Goal: Download file/media

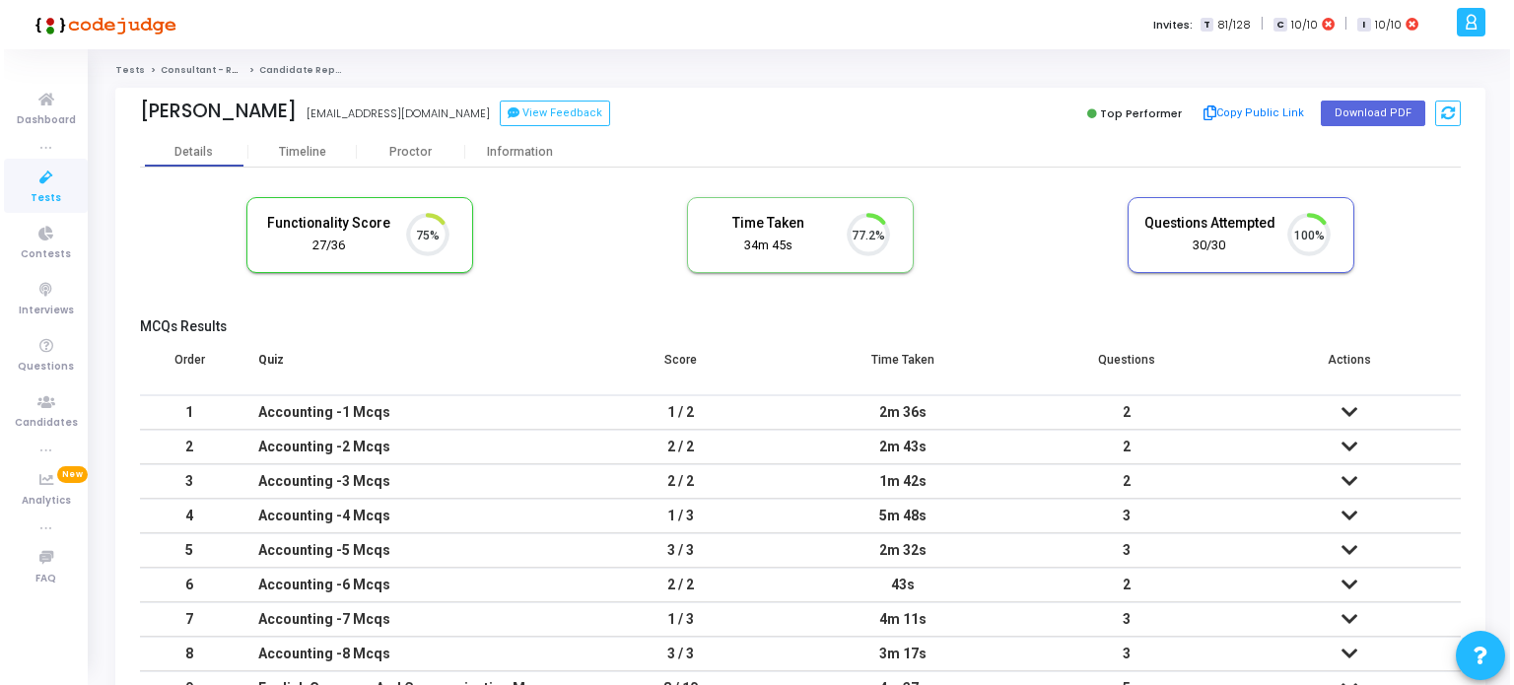
scroll to position [40, 50]
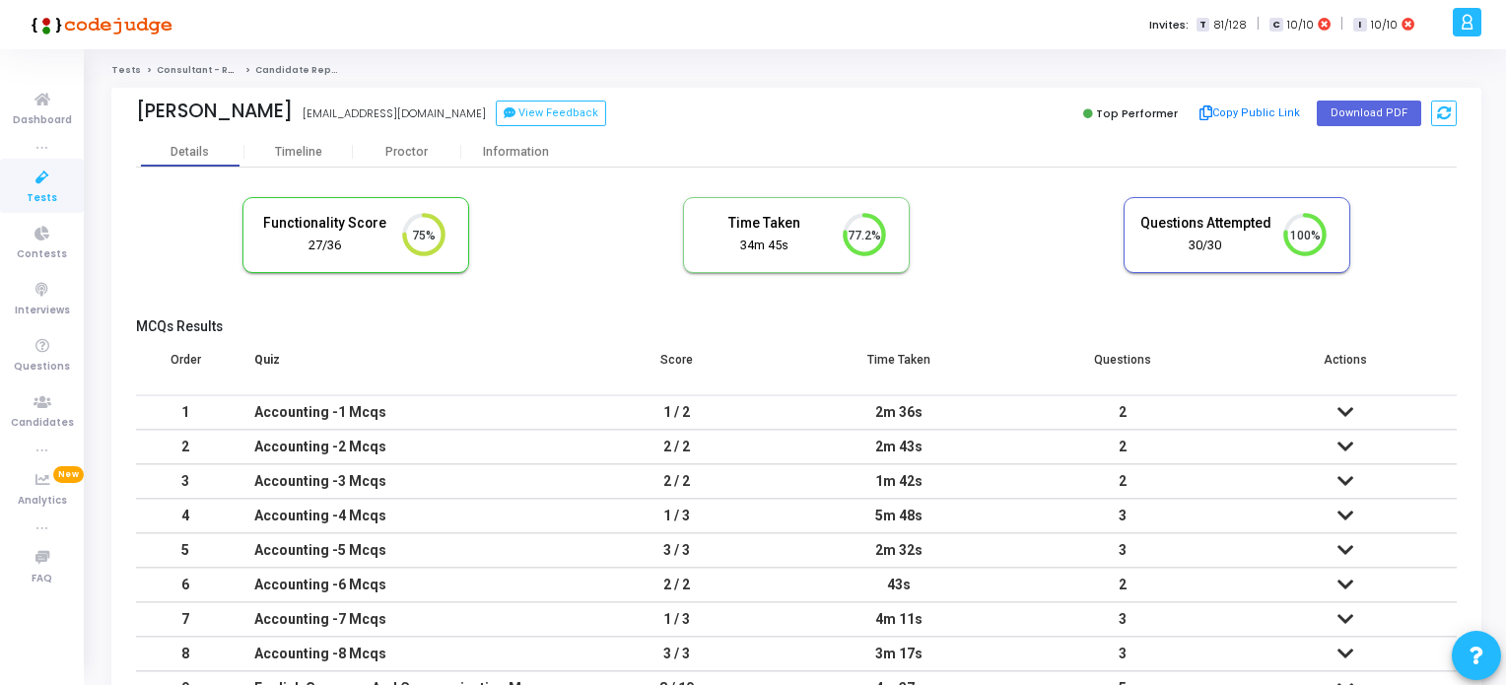
click at [40, 192] on span "Tests" at bounding box center [42, 198] width 31 height 17
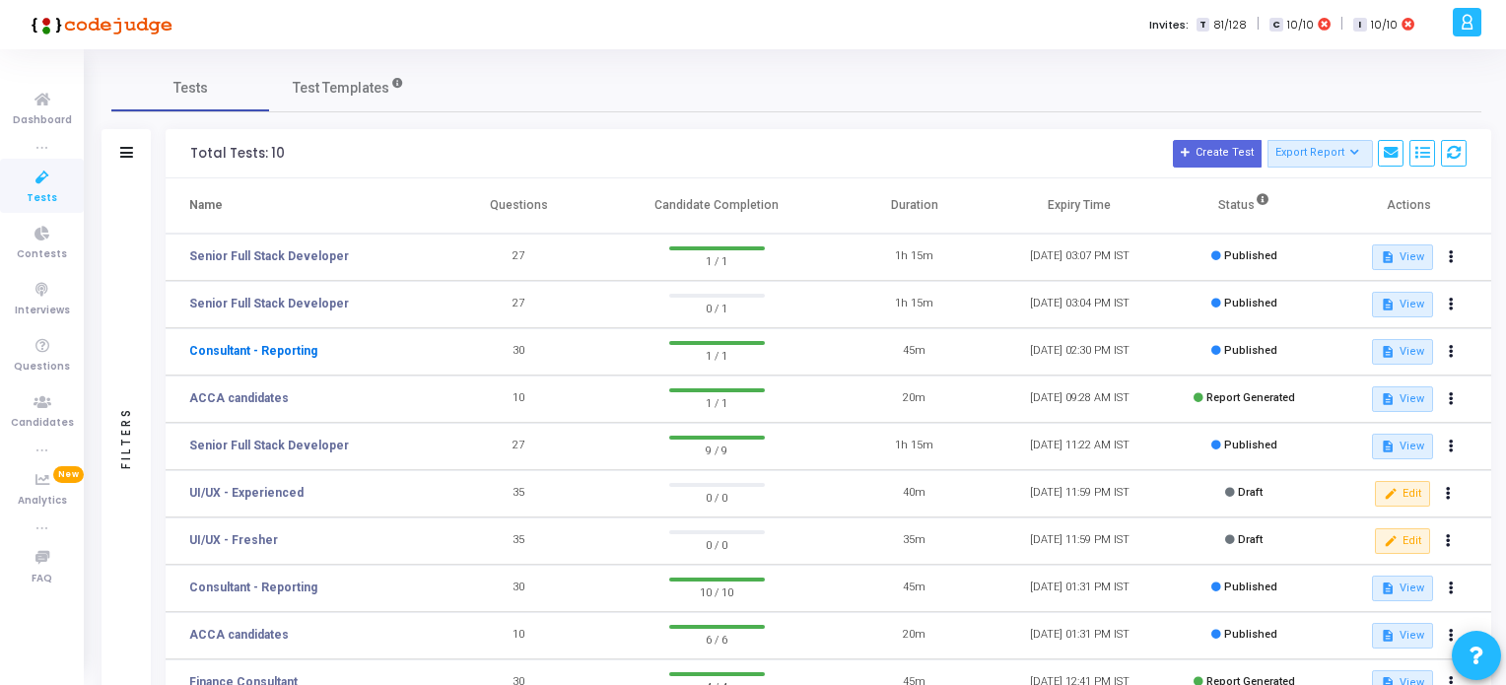
click at [281, 349] on link "Consultant - Reporting" at bounding box center [253, 351] width 128 height 18
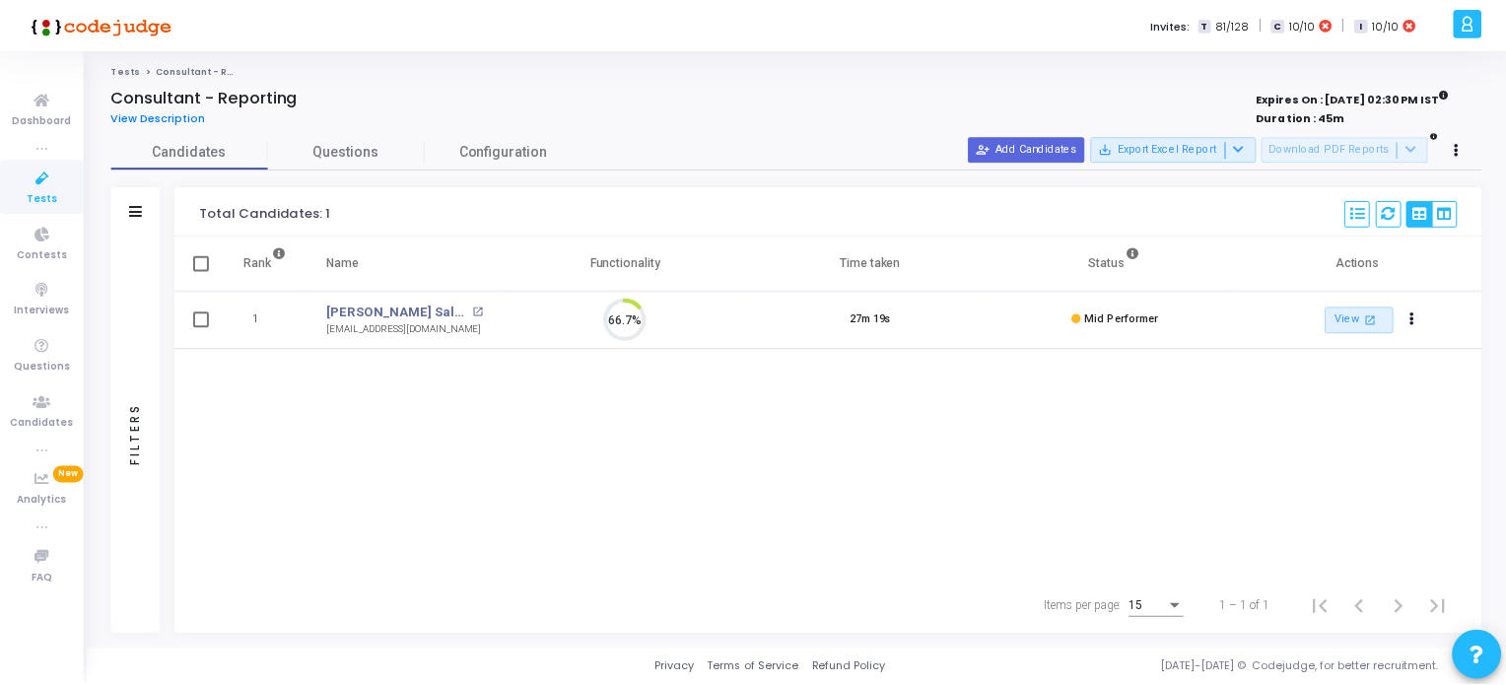
scroll to position [40, 50]
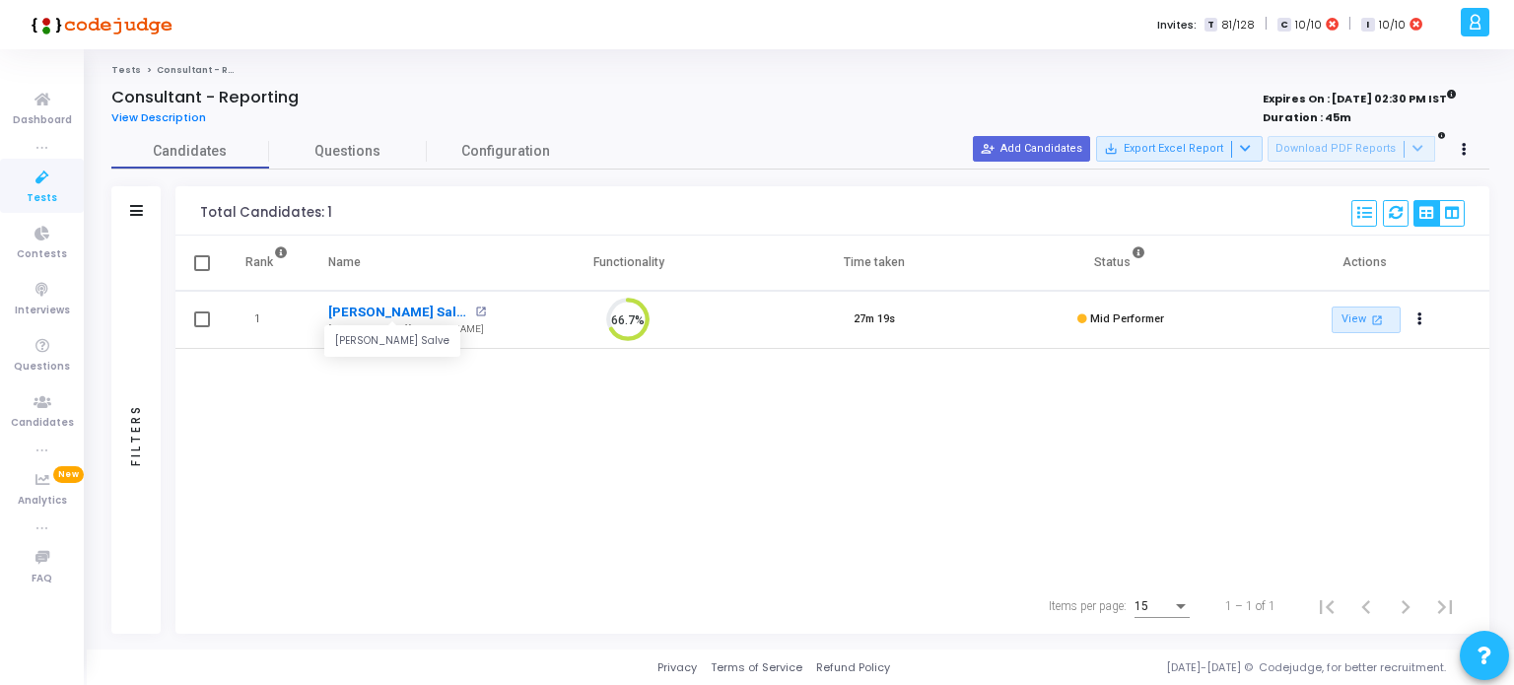
click at [377, 314] on link "[PERSON_NAME] Salve" at bounding box center [398, 313] width 141 height 20
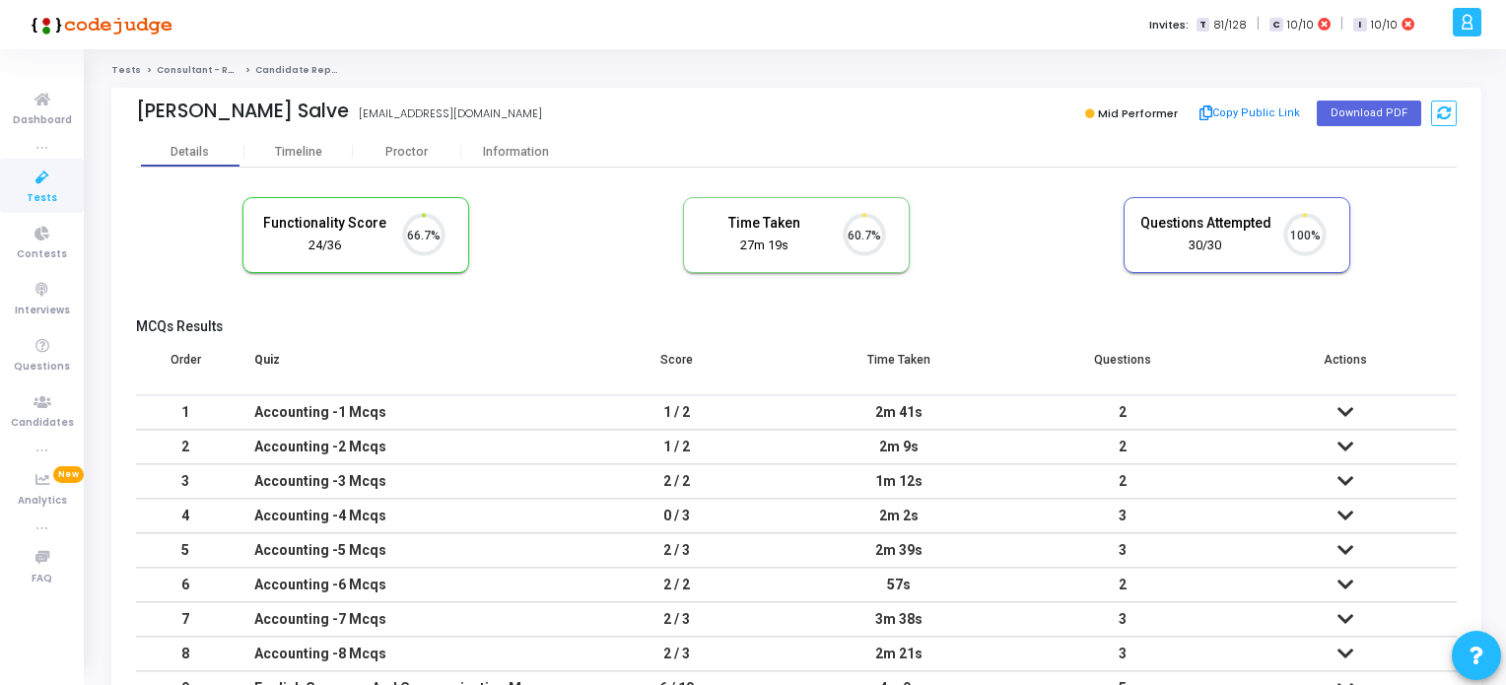
scroll to position [40, 50]
click at [1389, 113] on button "Download PDF" at bounding box center [1369, 114] width 104 height 26
click at [27, 188] on icon at bounding box center [42, 178] width 41 height 25
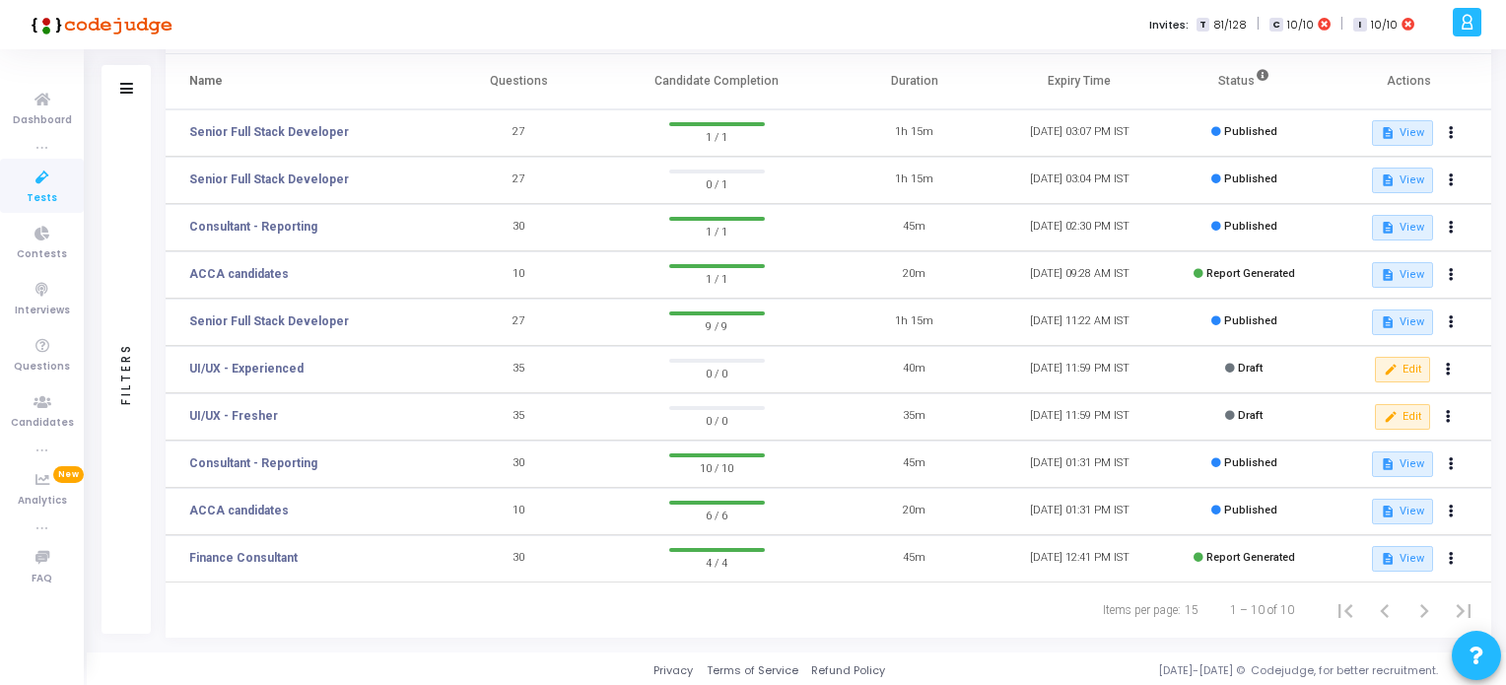
scroll to position [126, 0]
click at [278, 456] on link "Consultant - Reporting" at bounding box center [253, 461] width 128 height 18
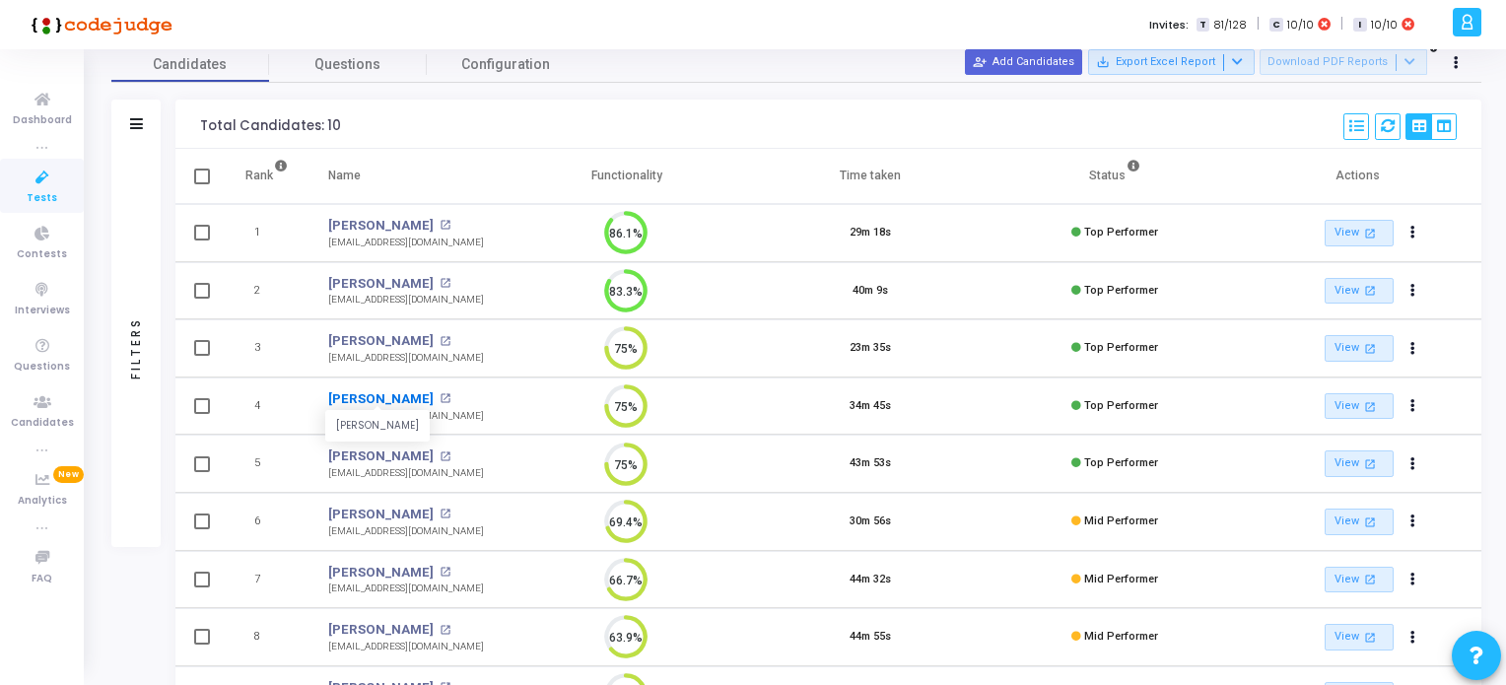
click at [389, 403] on link "[PERSON_NAME]" at bounding box center [380, 399] width 105 height 20
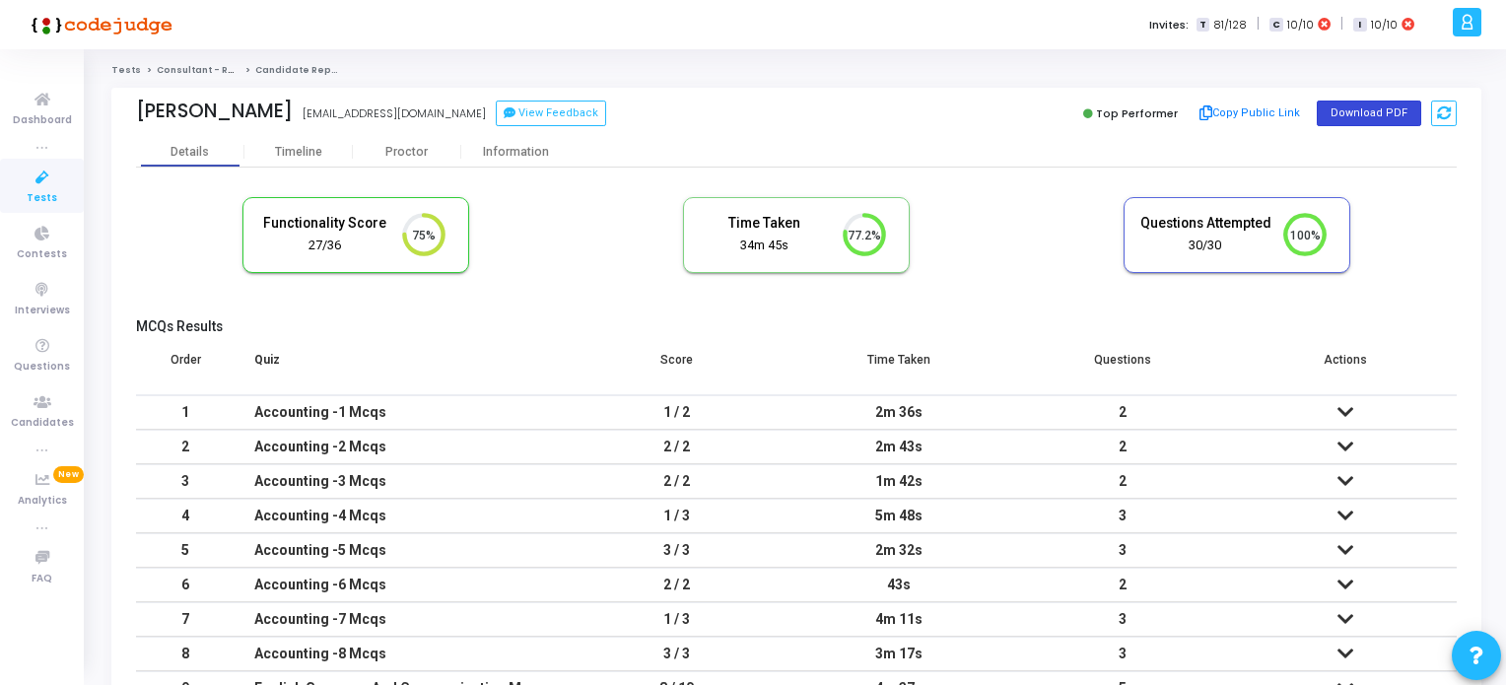
click at [1352, 113] on button "Download PDF" at bounding box center [1369, 114] width 104 height 26
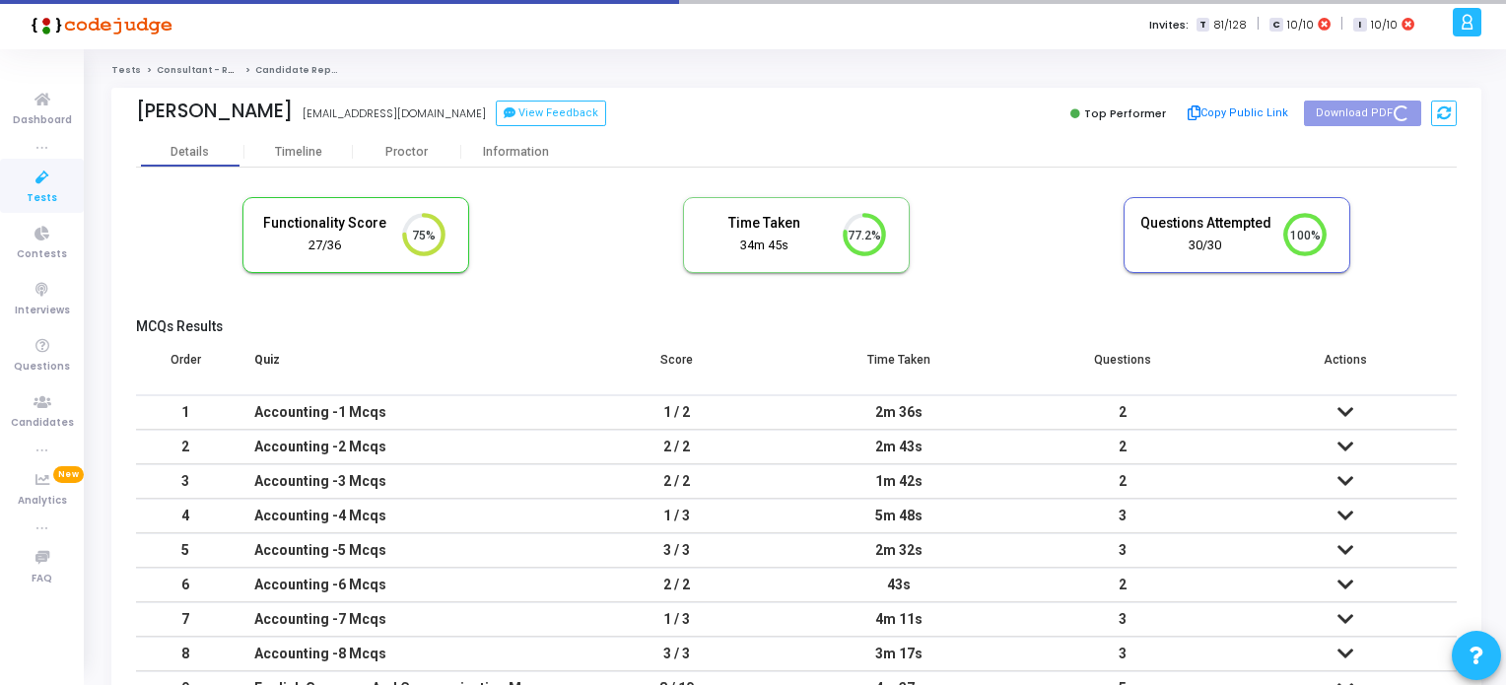
click at [55, 191] on link "Tests" at bounding box center [42, 186] width 84 height 54
